Goal: Information Seeking & Learning: Learn about a topic

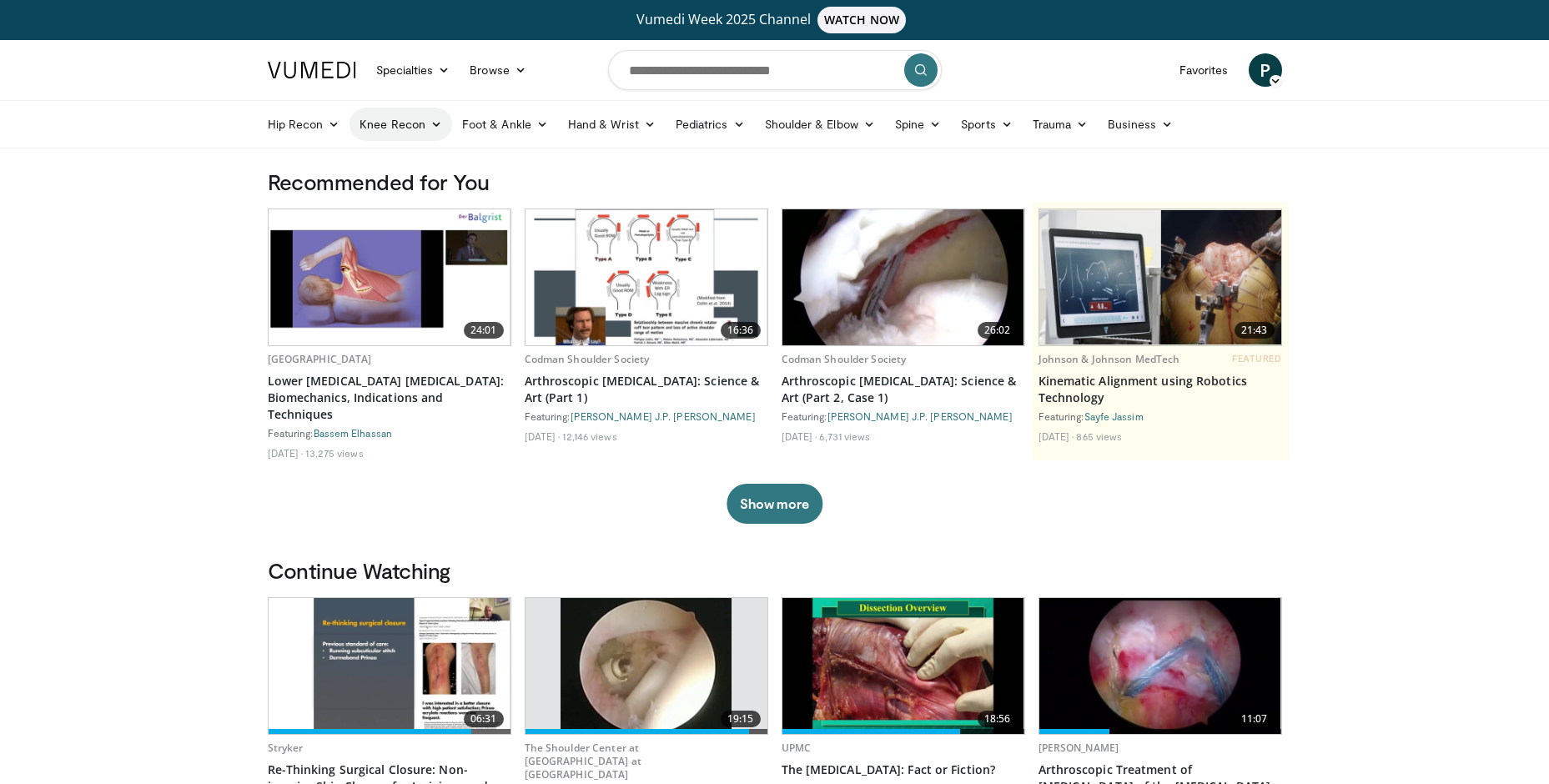
click at [426, 124] on link "Knee Recon" at bounding box center [401, 124] width 103 height 33
click at [425, 157] on link "Knee Arthroplasty" at bounding box center [450, 164] width 198 height 27
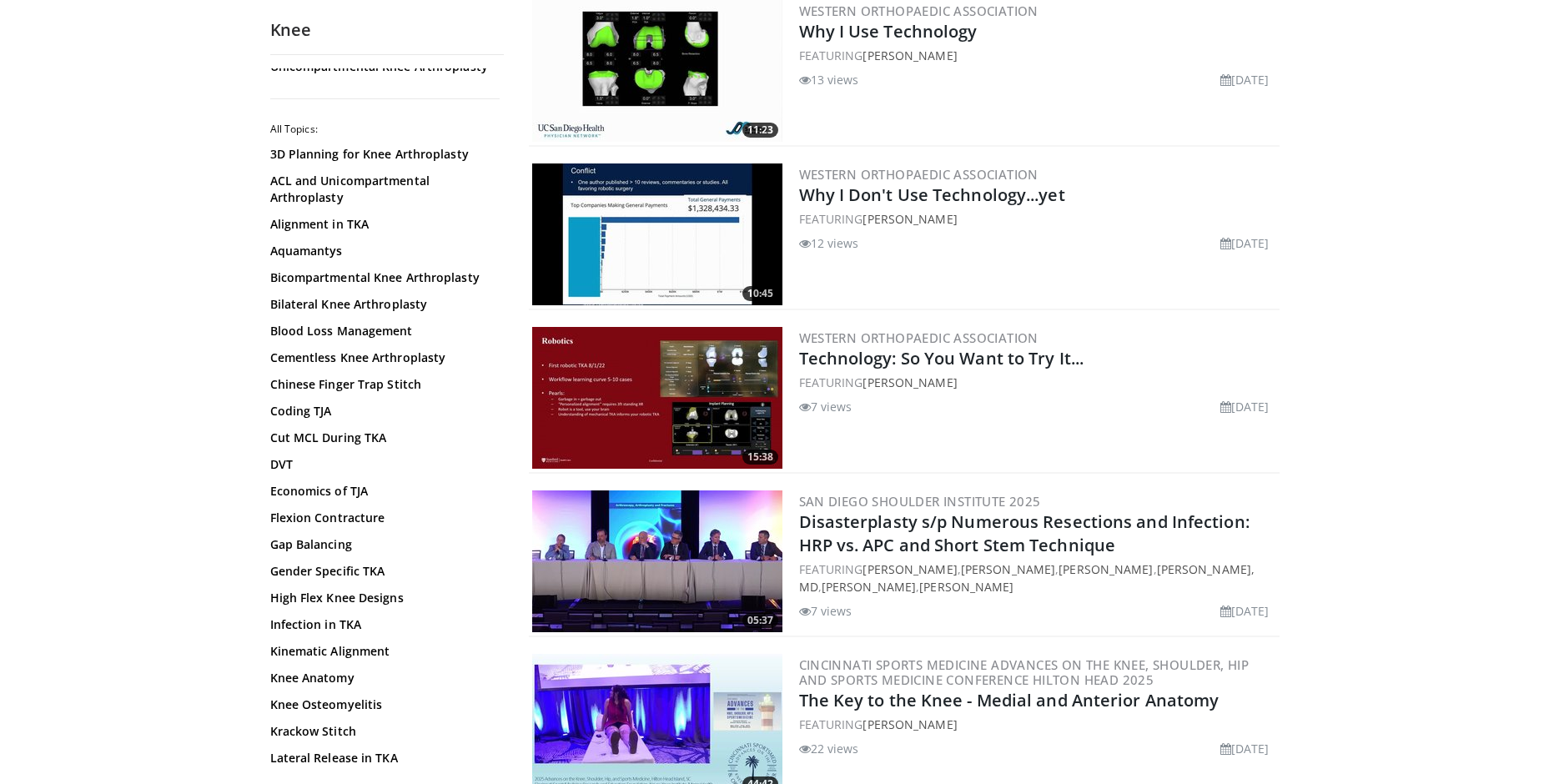
scroll to position [1168, 0]
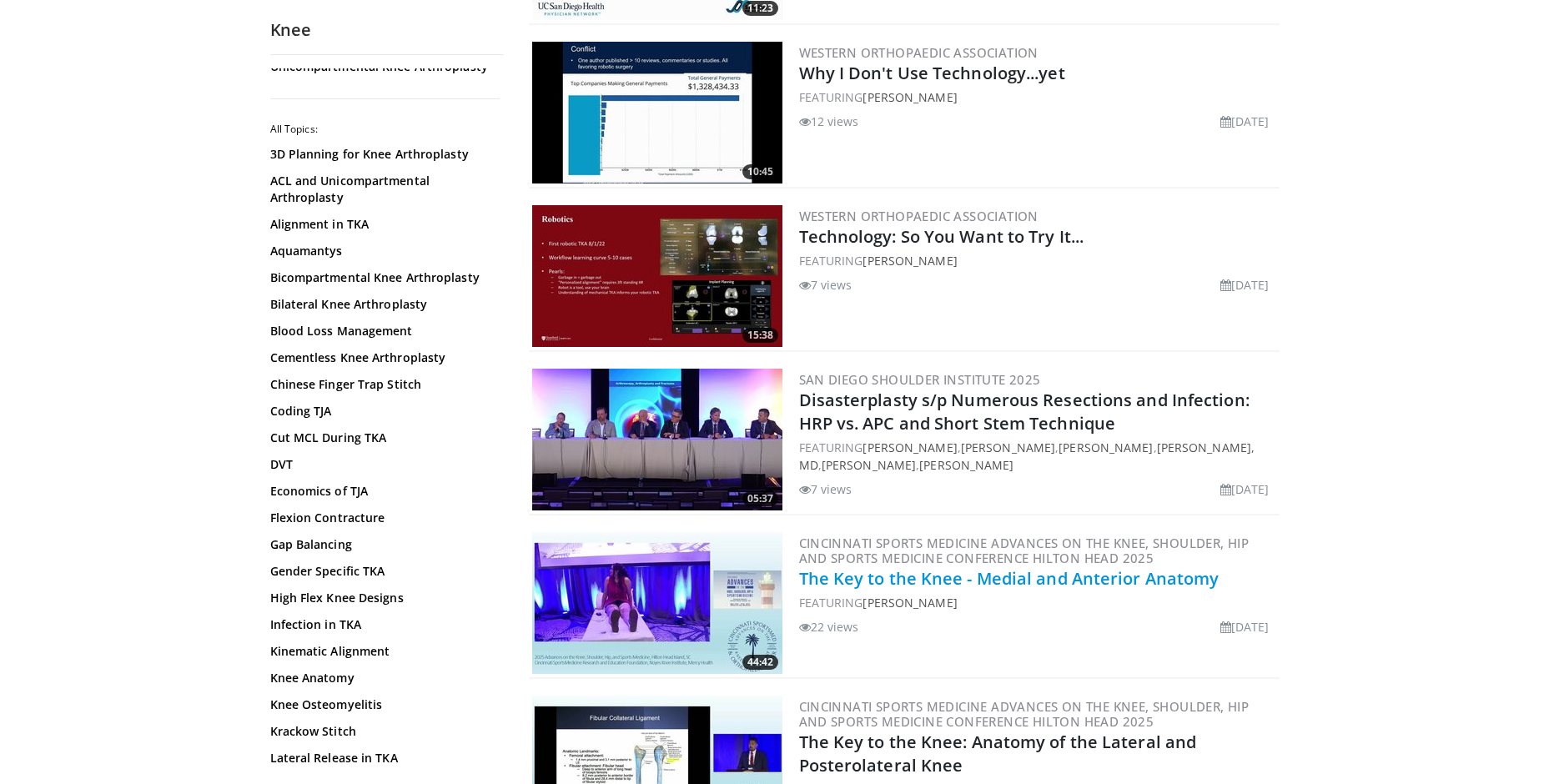
click at [909, 573] on link "The Key to the Knee - Medial and Anterior Anatomy" at bounding box center [1009, 578] width 420 height 23
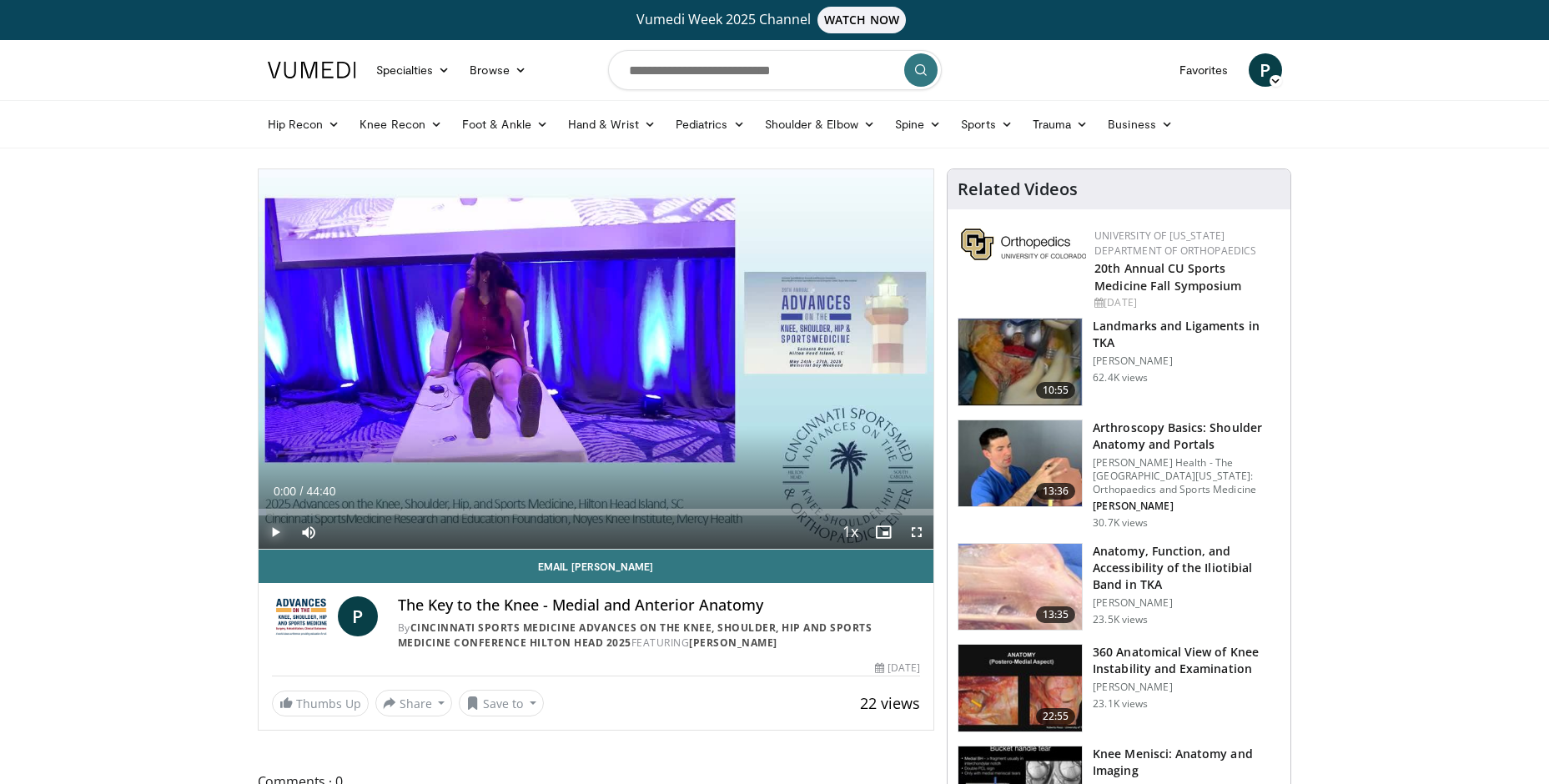
click at [272, 533] on span "Video Player" at bounding box center [274, 532] width 33 height 33
click at [923, 525] on span "Video Player" at bounding box center [916, 532] width 33 height 33
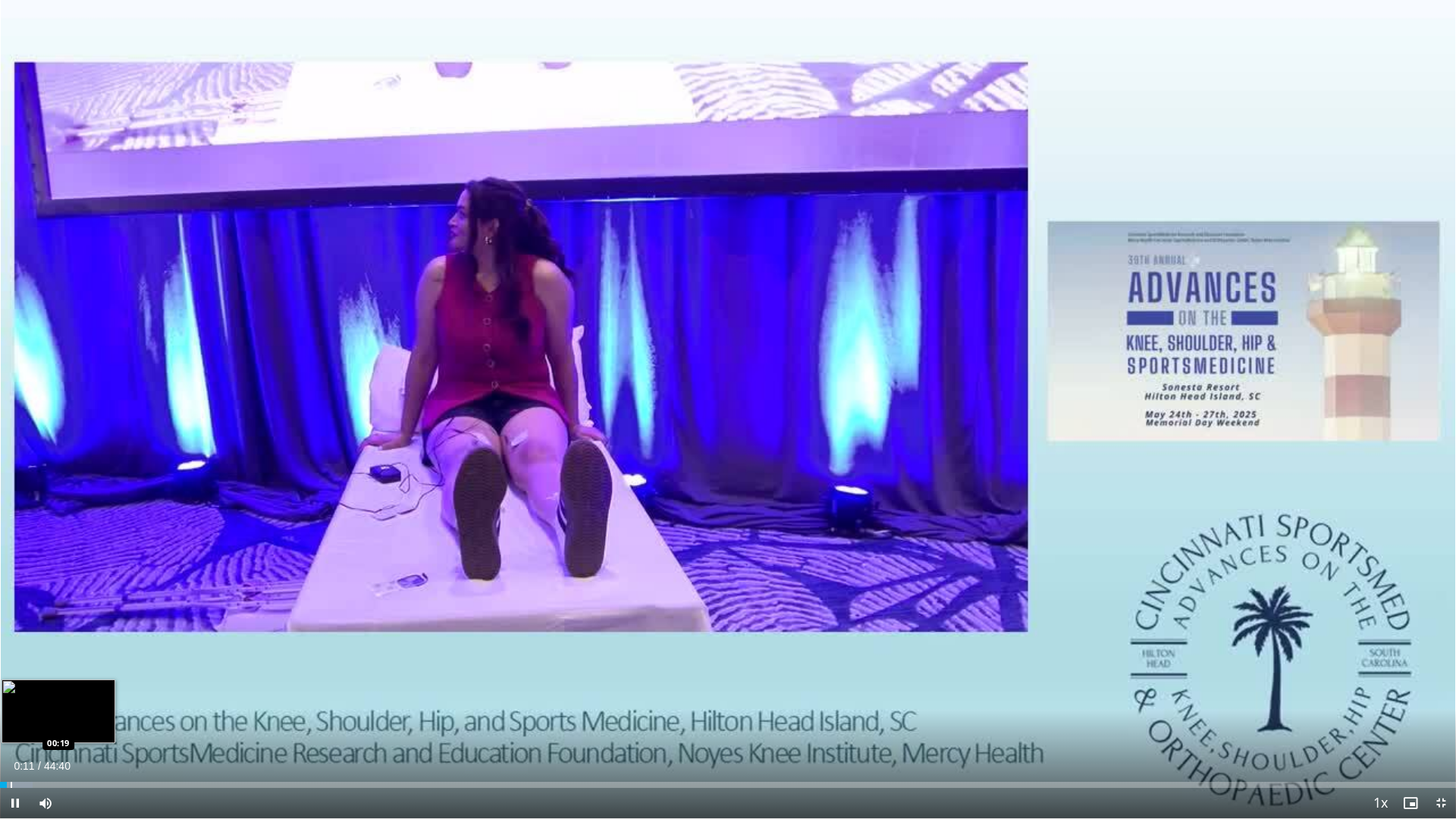
click at [10, 712] on div "Loaded : 2.22% 00:12 00:19" at bounding box center [728, 784] width 1456 height 6
click at [23, 712] on div "Progress Bar" at bounding box center [24, 784] width 2 height 6
click at [46, 712] on div "Loaded : 2.59% 00:43 01:20" at bounding box center [728, 784] width 1456 height 6
click at [58, 712] on div "Loaded : 4.85% 01:25 01:47" at bounding box center [728, 780] width 1456 height 15
click at [73, 712] on div "Loaded : 5.97% 01:48 02:14" at bounding box center [728, 780] width 1456 height 15
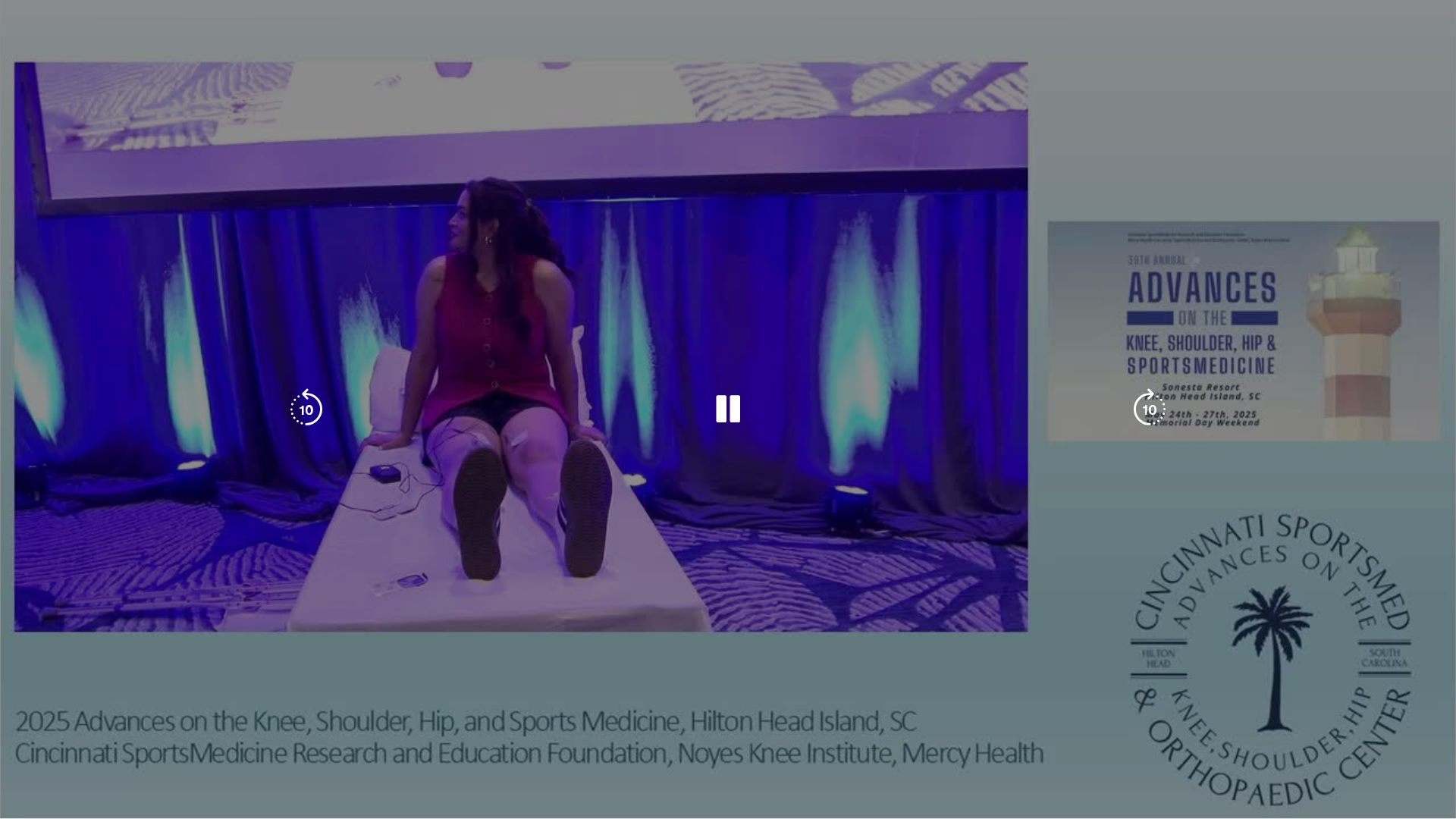
click at [97, 712] on div "Loaded : 6.29% 02:14 02:14" at bounding box center [728, 810] width 1456 height 15
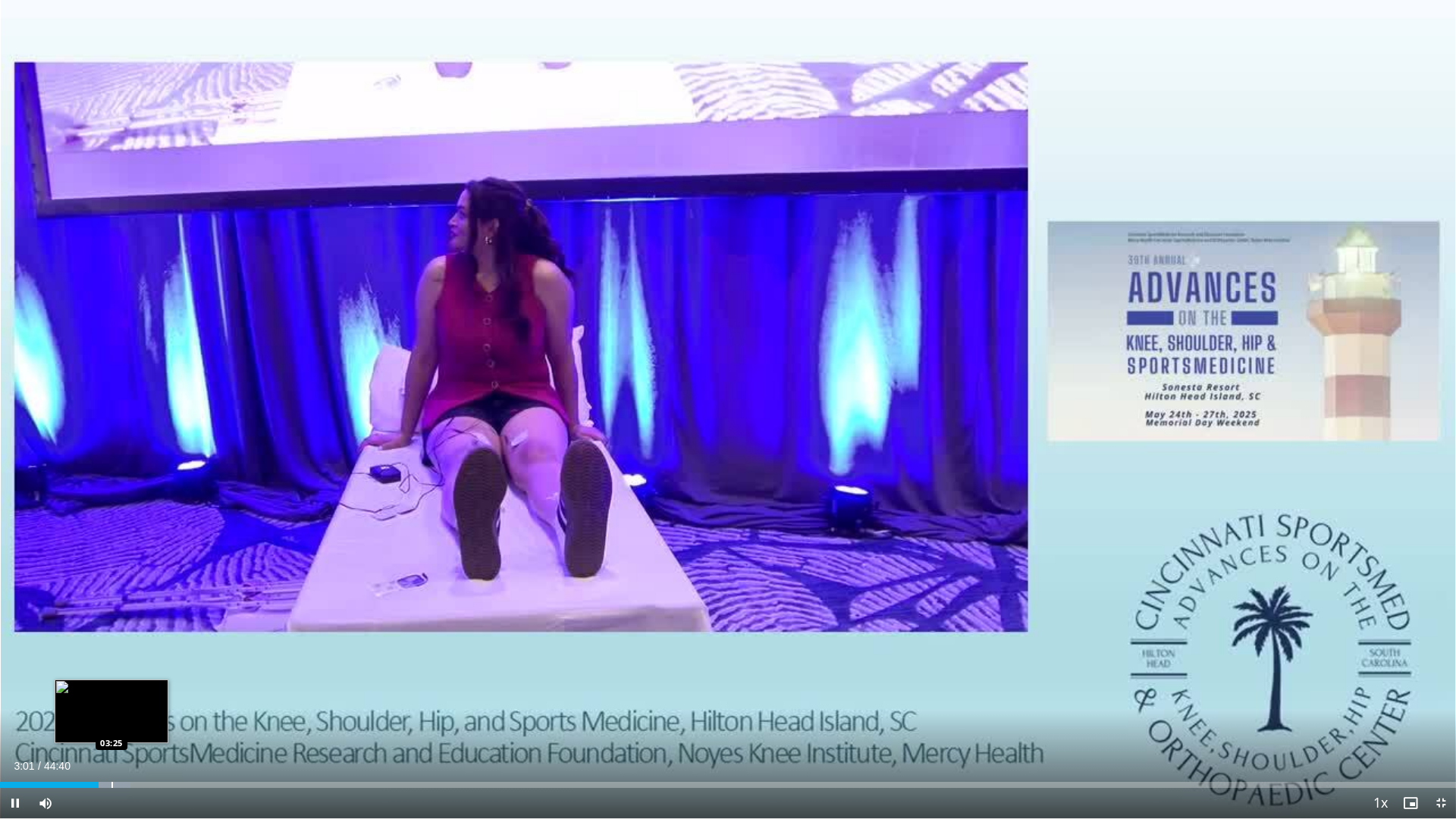
click at [111, 712] on div "Progress Bar" at bounding box center [113, 784] width 34 height 6
click at [134, 712] on div "Loaded : 10.36% 03:32 04:04" at bounding box center [728, 780] width 1456 height 15
click at [150, 712] on div "Loaded : 10.73% 04:07 04:33" at bounding box center [728, 780] width 1456 height 15
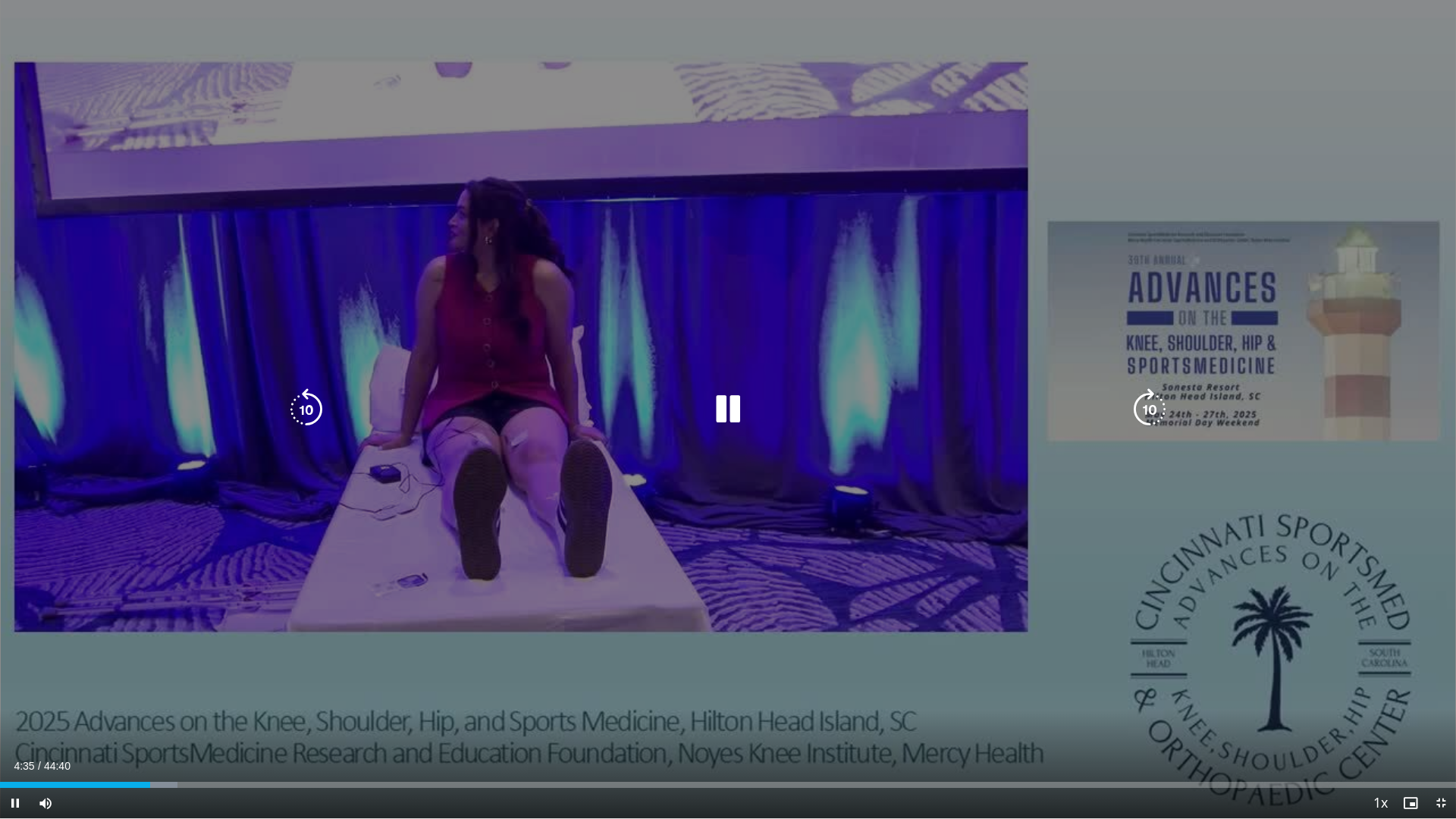
click at [168, 712] on div "Loaded : 12.21% 04:35 04:33" at bounding box center [728, 780] width 1456 height 15
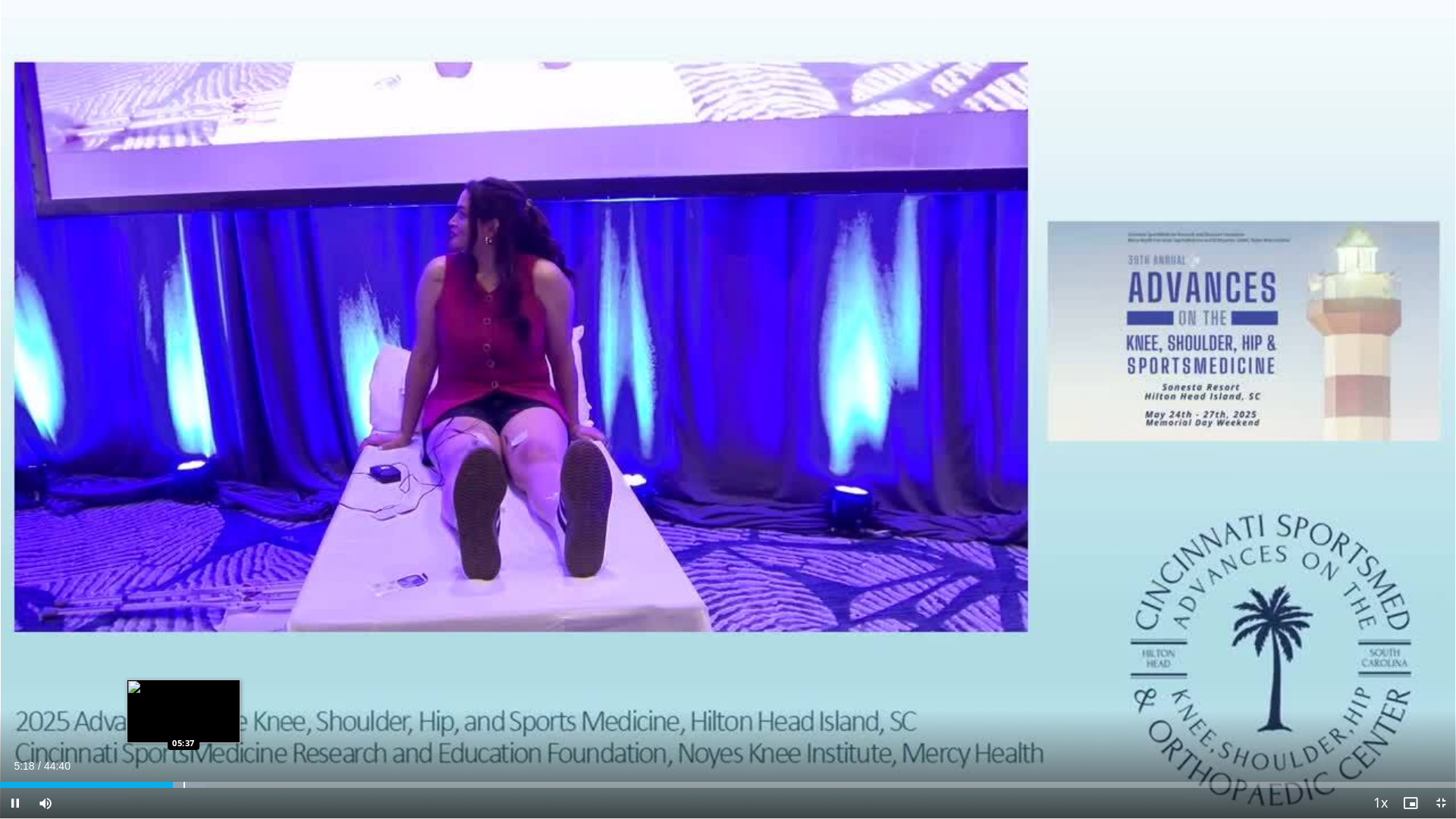
click at [184, 712] on div "Progress Bar" at bounding box center [184, 784] width 2 height 6
click at [200, 712] on div "Loaded : 14.17% 05:32 06:03" at bounding box center [728, 784] width 1456 height 6
click at [224, 712] on div "Progress Bar" at bounding box center [225, 784] width 2 height 6
click at [241, 712] on div "Loaded : 17.02% 07:21 07:22" at bounding box center [728, 780] width 1456 height 15
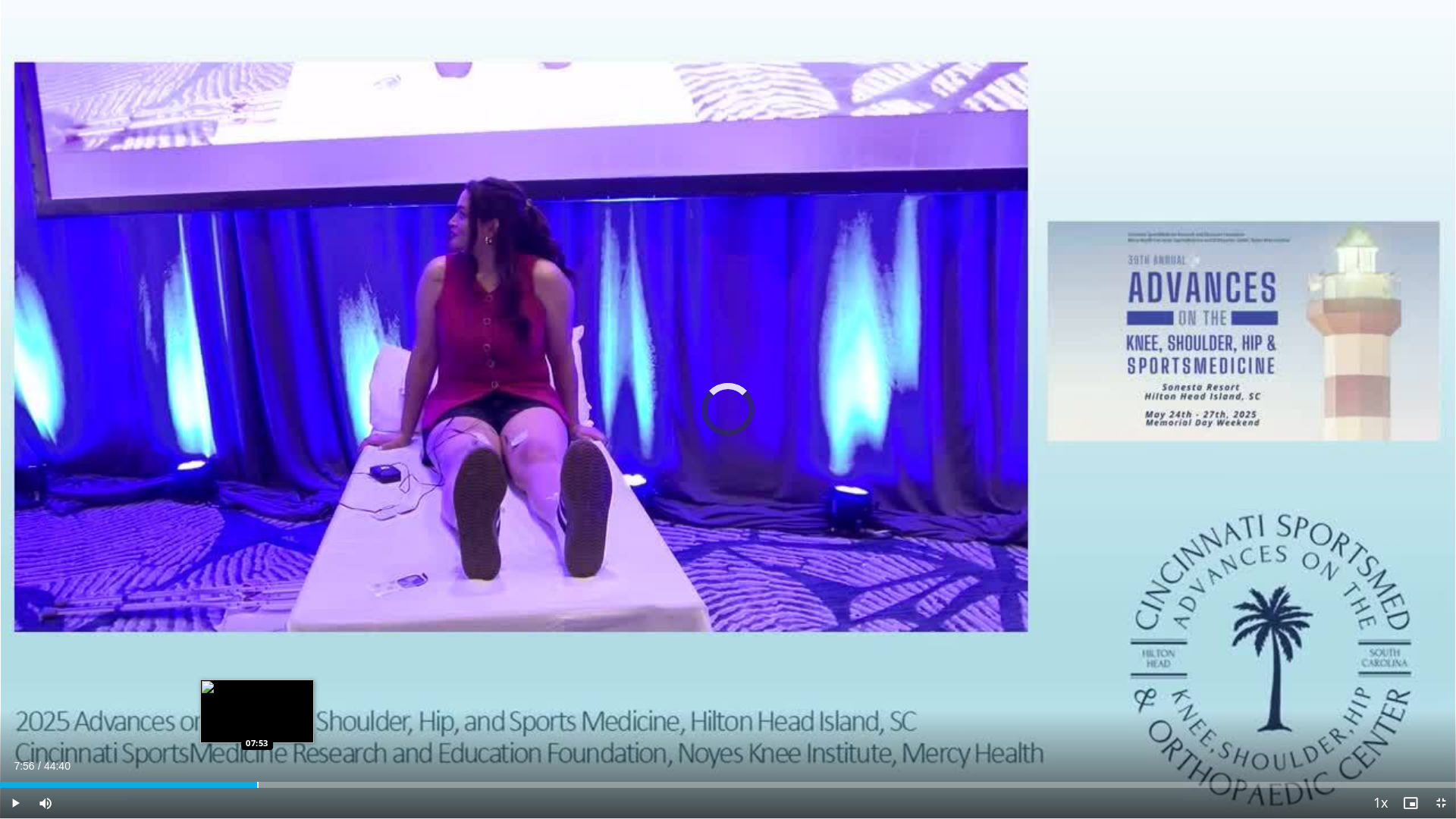
click at [259, 712] on div "Loaded : 17.39% 07:56 07:53" at bounding box center [728, 780] width 1456 height 15
click at [274, 712] on div "Loaded : 20.14% 07:58 08:26" at bounding box center [728, 780] width 1456 height 15
click at [294, 712] on div "Loaded : 21.46% 08:33 08:50" at bounding box center [728, 780] width 1456 height 15
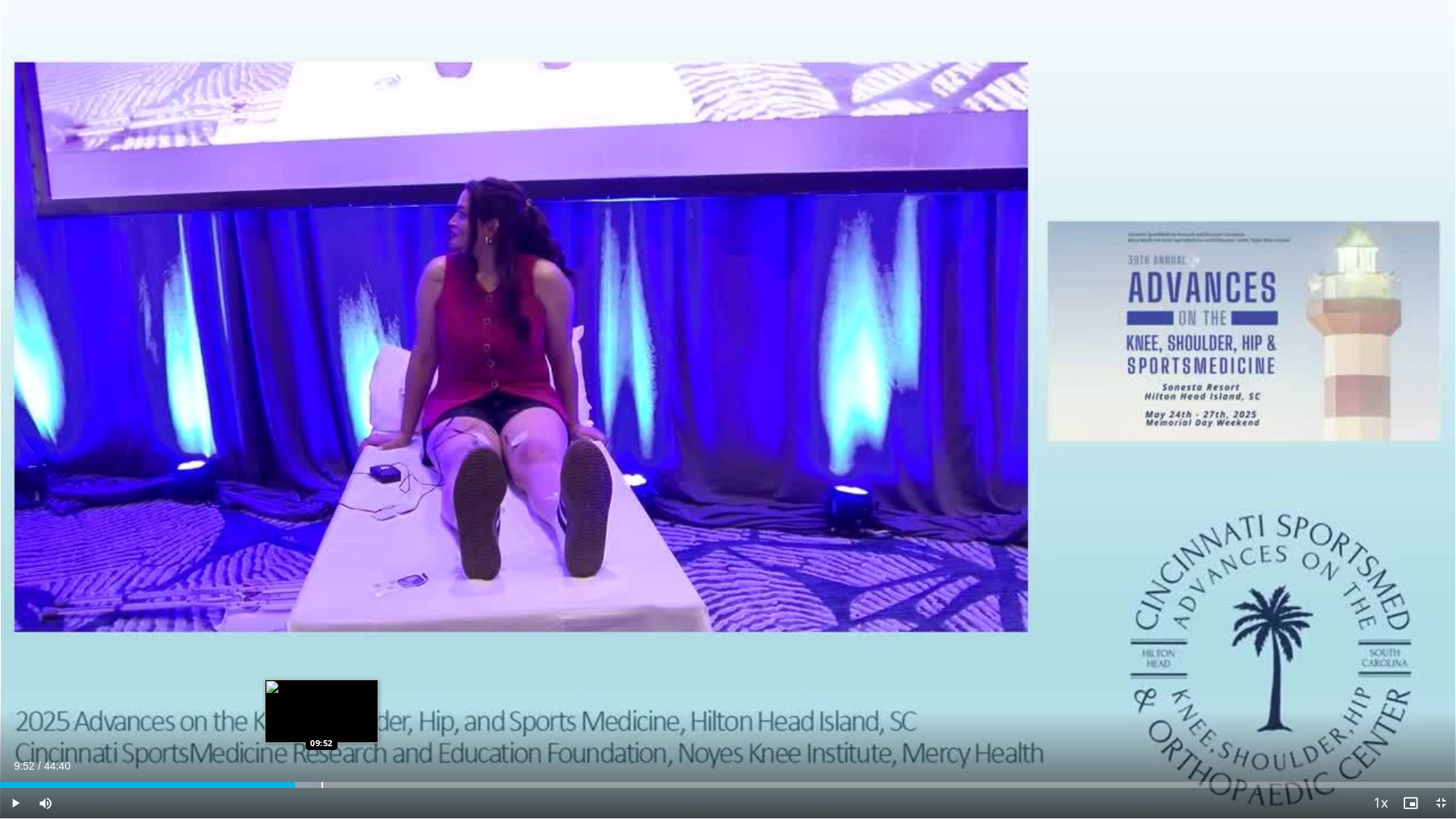
click at [321, 712] on div "Loaded : 21.83% 09:52 09:52" at bounding box center [728, 780] width 1456 height 15
click at [339, 712] on div "Loaded : 23.87% 10:24 10:24" at bounding box center [728, 780] width 1456 height 15
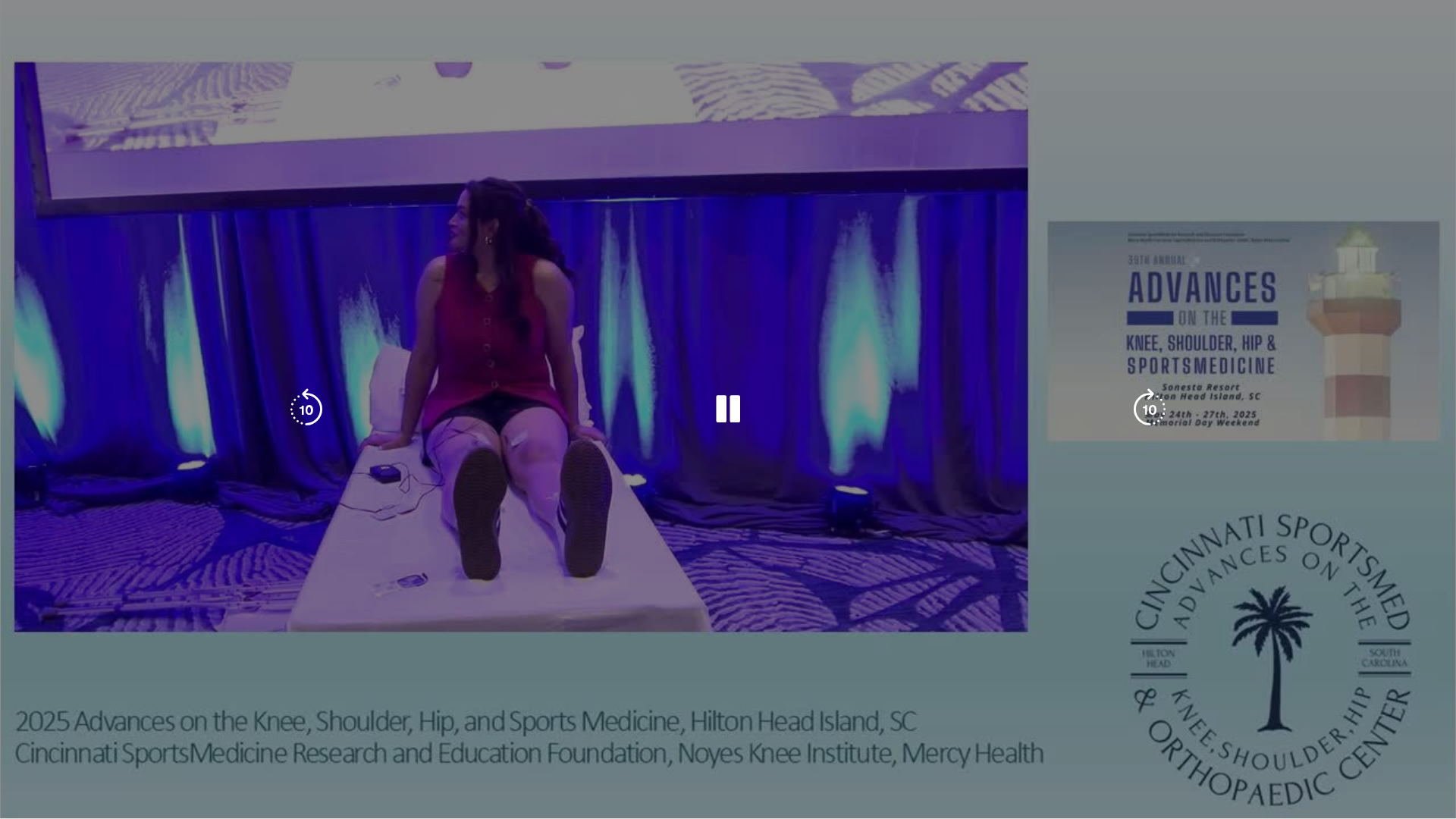
click at [361, 712] on div "Loaded : 24.62% 10:24 10:24" at bounding box center [728, 810] width 1456 height 15
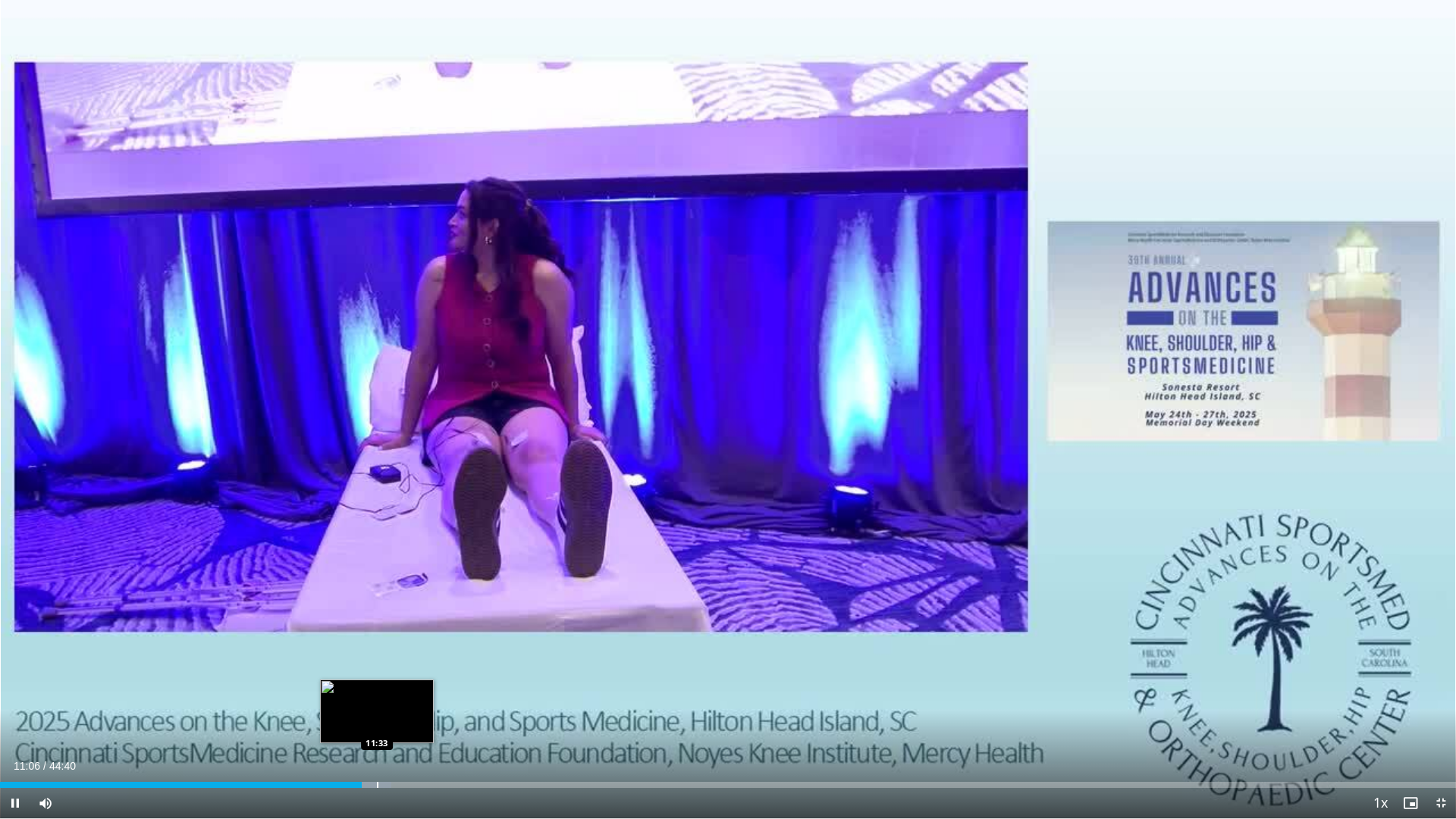
click at [379, 712] on div "Progress Bar" at bounding box center [376, 784] width 30 height 6
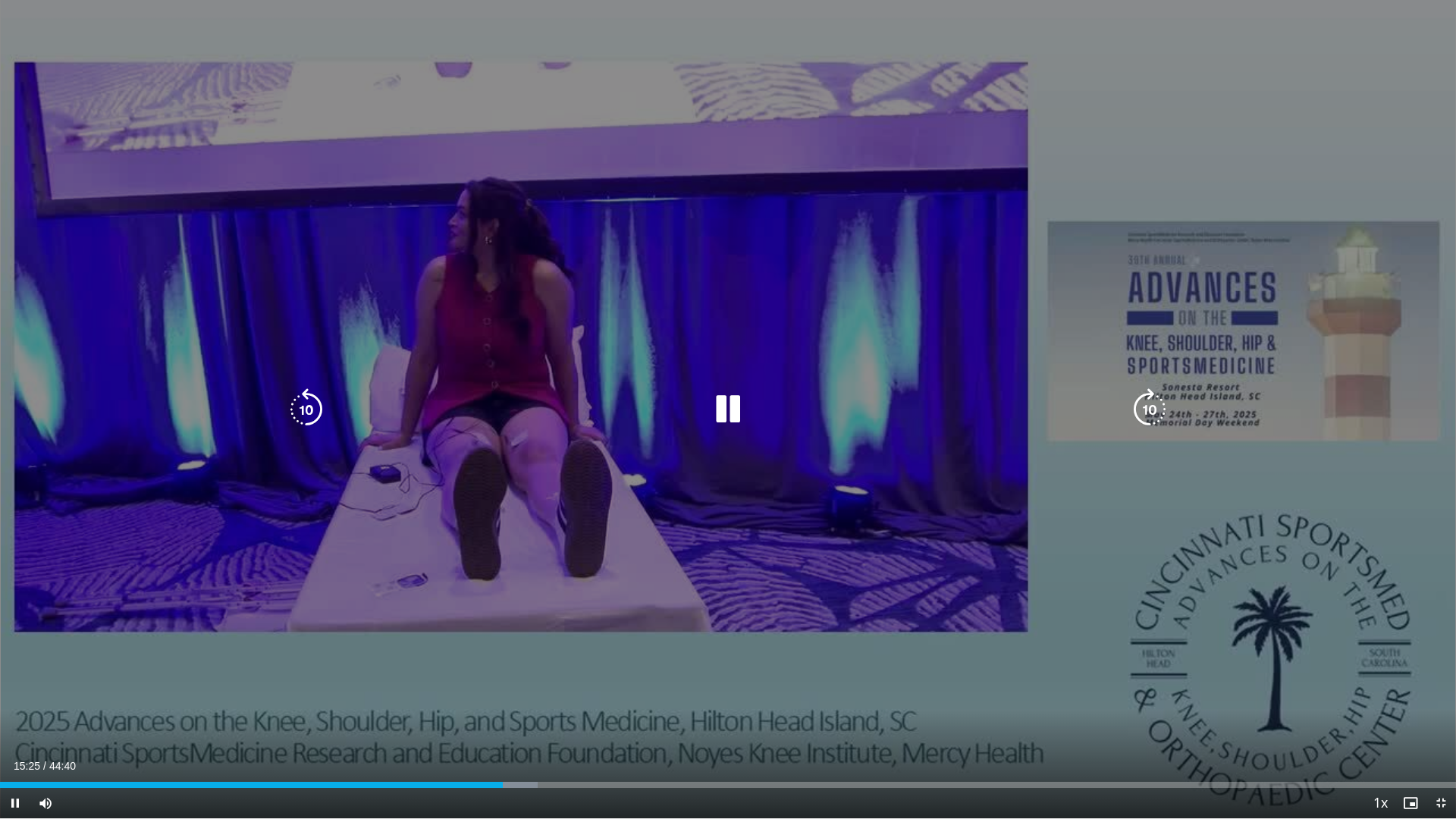
click at [721, 410] on icon "Video Player" at bounding box center [728, 409] width 42 height 42
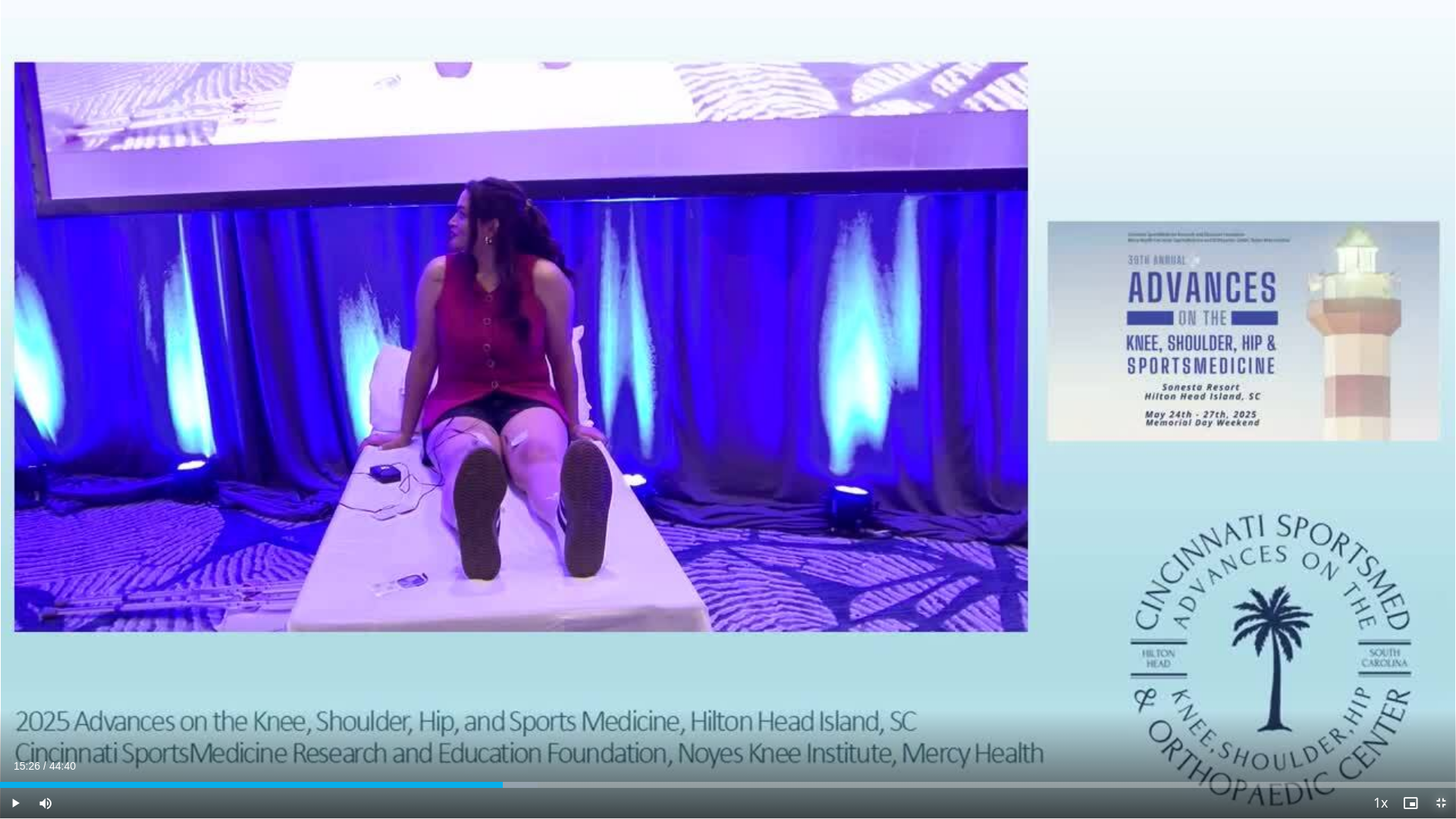
click at [1419, 712] on span "Video Player" at bounding box center [1440, 803] width 30 height 30
